Goal: Use online tool/utility: Utilize a website feature to perform a specific function

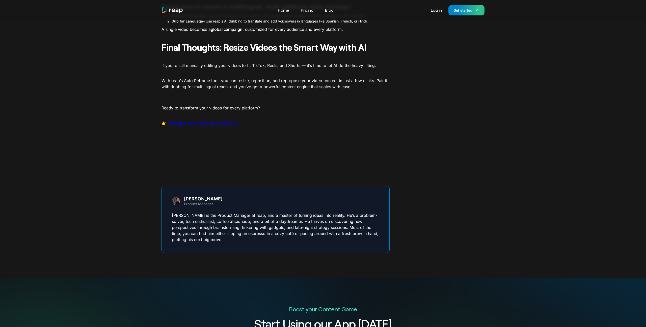
scroll to position [703, 0]
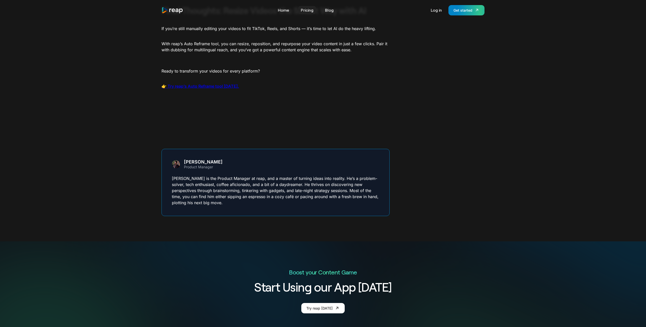
click at [305, 9] on link "Pricing" at bounding box center [307, 10] width 18 height 8
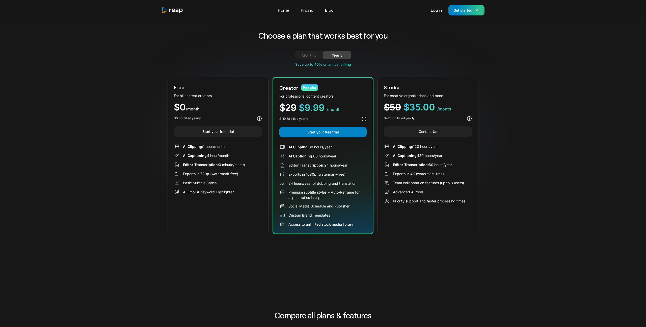
drag, startPoint x: 184, startPoint y: 182, endPoint x: 219, endPoint y: 181, distance: 35.3
click at [219, 181] on div "Basic Subtitle Styles" at bounding box center [218, 183] width 88 height 6
drag, startPoint x: 233, startPoint y: 192, endPoint x: 185, endPoint y: 192, distance: 48.5
click at [185, 192] on div "AI Emoji & Keyword Highlighter" at bounding box center [208, 191] width 51 height 5
drag, startPoint x: 184, startPoint y: 181, endPoint x: 189, endPoint y: 181, distance: 5.0
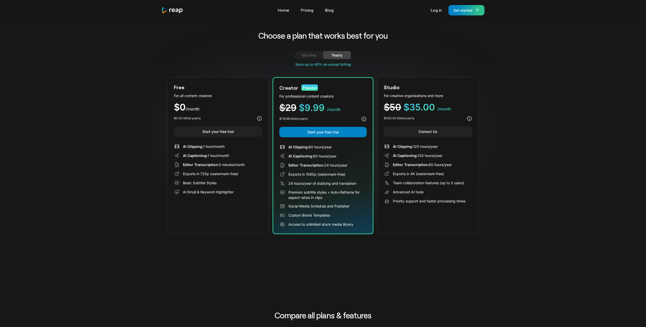
click at [189, 181] on div "Basic Subtitle Styles" at bounding box center [200, 182] width 34 height 5
click at [185, 171] on div "Exports in 720p (watermark-free)" at bounding box center [210, 173] width 55 height 5
drag, startPoint x: 183, startPoint y: 164, endPoint x: 225, endPoint y: 164, distance: 41.9
click at [224, 164] on div "Editor Transcription: 0 minute/month" at bounding box center [214, 164] width 62 height 5
click at [218, 155] on div "AI Captioning: 1 hour/month" at bounding box center [206, 155] width 46 height 5
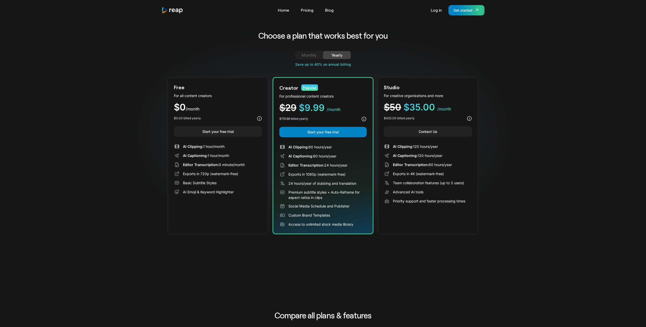
click at [212, 147] on div "AI Clipping: 1 hour/month" at bounding box center [204, 146] width 42 height 5
click at [305, 198] on div "Premium subtitle styles + Auto-Reframe for aspect ratios in clips" at bounding box center [328, 194] width 78 height 11
click at [305, 214] on div "Custom Brand Templates" at bounding box center [310, 214] width 42 height 5
click at [283, 10] on link "Home" at bounding box center [283, 10] width 16 height 8
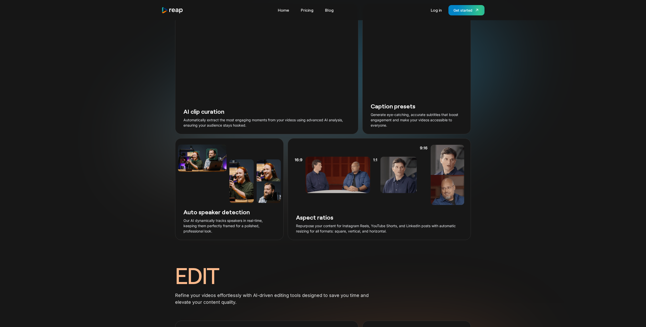
scroll to position [597, 0]
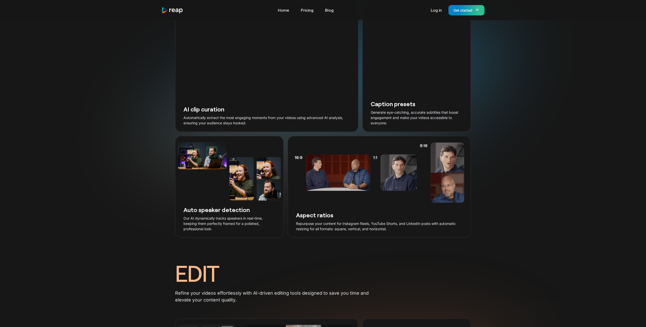
click at [307, 219] on h3 "Aspect ratios" at bounding box center [379, 215] width 167 height 8
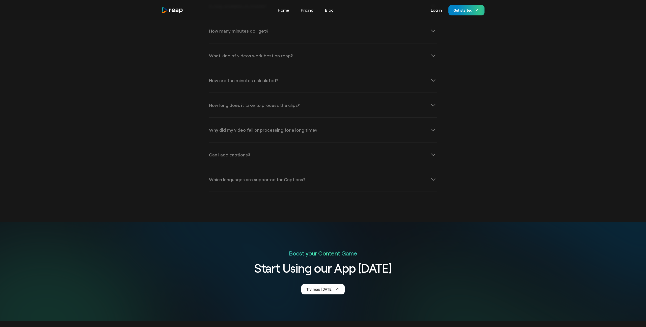
scroll to position [1835, 0]
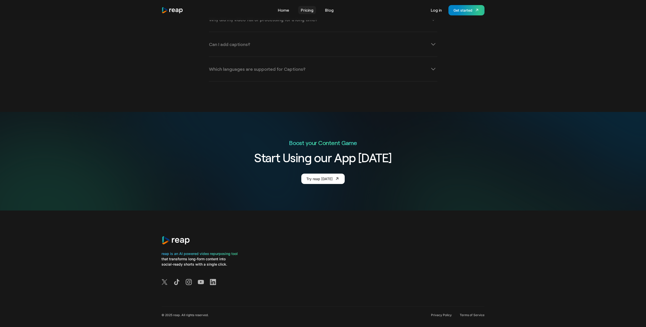
click at [305, 9] on link "Pricing" at bounding box center [307, 10] width 18 height 8
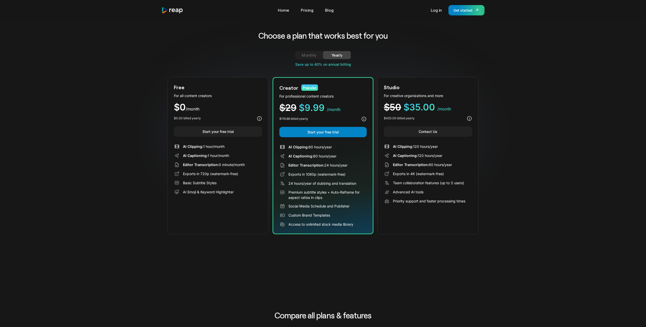
click at [321, 194] on div "Premium subtitle styles + Auto-Reframe for aspect ratios in clips" at bounding box center [328, 194] width 78 height 11
click at [292, 229] on div "Creator Popular For professional content creators $29 $9.99 /month $119.88 bill…" at bounding box center [323, 155] width 101 height 157
click at [297, 220] on div "AI Clipping: 60 hours/year AI Captioning: 60 hours/year Editor Transcription: 2…" at bounding box center [322, 185] width 87 height 83
click at [308, 52] on div "Monthly" at bounding box center [309, 55] width 16 height 6
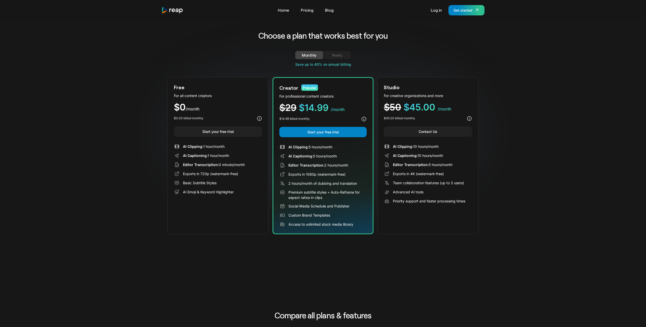
click at [201, 177] on div "AI Clipping: 1 hour/month AI Captioning: 1 hour/month Editor Transcription: 0 m…" at bounding box center [218, 168] width 88 height 51
click at [299, 222] on div "Access to unlimited stock media library" at bounding box center [321, 223] width 65 height 5
click at [295, 209] on div "Social Media Schedule and Publisher" at bounding box center [322, 206] width 87 height 6
drag, startPoint x: 294, startPoint y: 205, endPoint x: 317, endPoint y: 205, distance: 23.2
click at [317, 205] on div "Social Media Schedule and Publisher" at bounding box center [319, 205] width 61 height 5
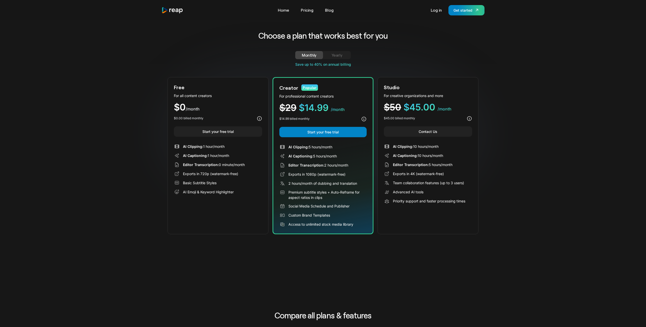
drag, startPoint x: 323, startPoint y: 197, endPoint x: 315, endPoint y: 215, distance: 19.9
click at [315, 215] on div "AI Clipping: 5 hours/month AI Captioning: 5 hours/month Editor Transcription: 2…" at bounding box center [322, 185] width 87 height 83
click at [306, 196] on div "Premium subtitle styles + Auto-Reframe for aspect ratios in clips" at bounding box center [328, 194] width 78 height 11
click at [212, 131] on link "Start your free trial" at bounding box center [218, 131] width 88 height 10
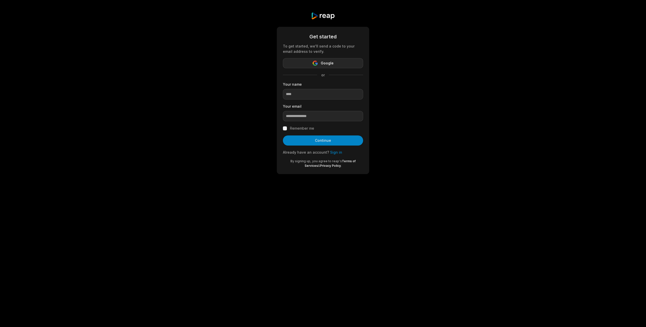
click at [324, 66] on button "Google" at bounding box center [323, 63] width 80 height 10
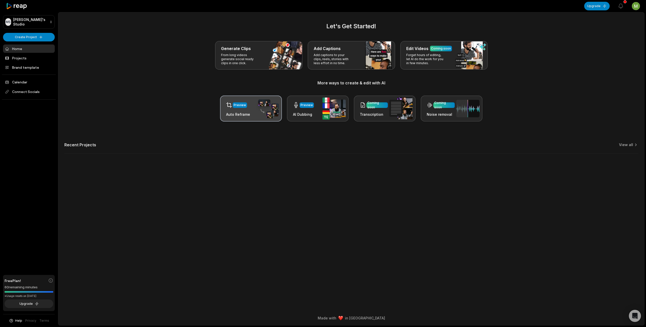
click at [251, 109] on div "Preview Auto Reframe" at bounding box center [251, 108] width 62 height 26
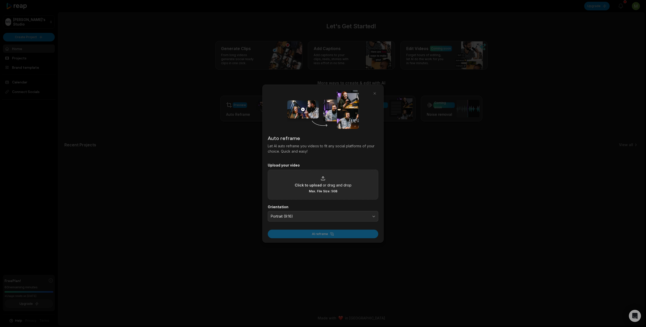
click at [307, 188] on div "Click to upload or drag and drop Max. File Size: 5GB" at bounding box center [323, 183] width 57 height 17
click at [0, 0] on input "Click to upload or drag and drop Max. File Size: 5GB" at bounding box center [0, 0] width 0 height 0
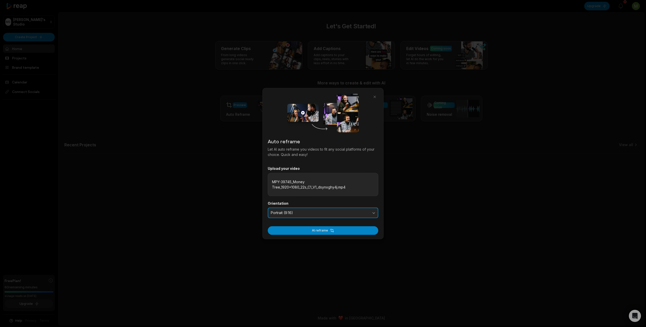
click at [313, 212] on span "Portrait (9:16)" at bounding box center [319, 212] width 97 height 5
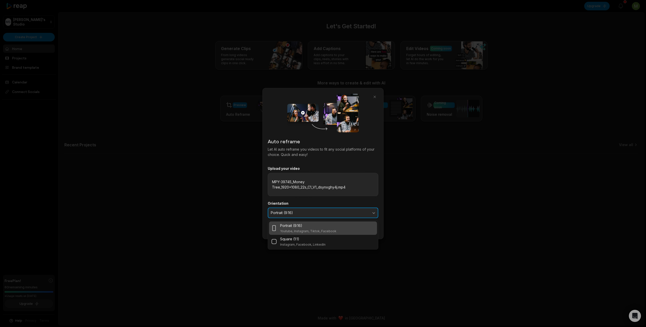
click at [313, 212] on span "Portrait (9:16)" at bounding box center [319, 212] width 97 height 5
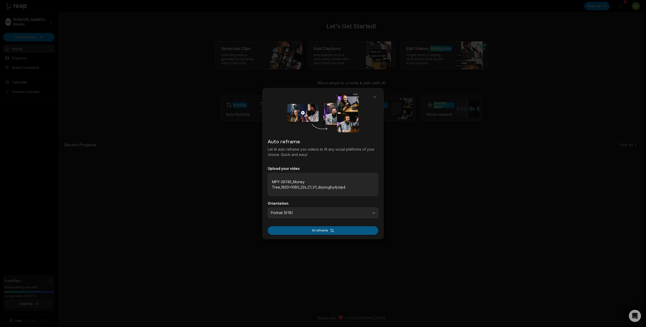
click at [323, 229] on button "AI reframe" at bounding box center [323, 230] width 111 height 9
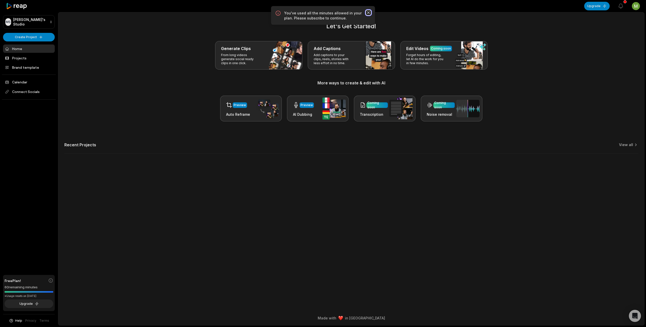
click at [369, 12] on icon "button" at bounding box center [368, 12] width 3 height 3
